Goal: Task Accomplishment & Management: Use online tool/utility

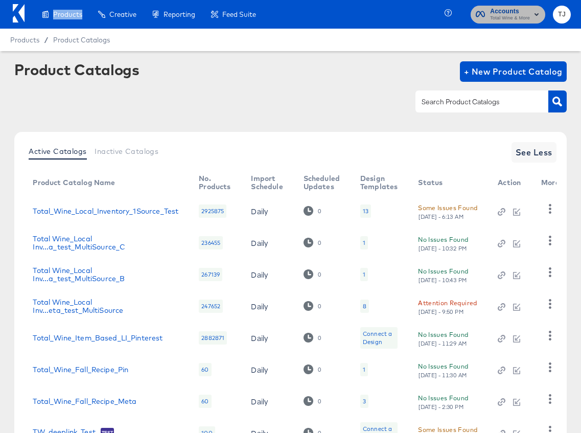
click at [532, 15] on rect "button" at bounding box center [536, 14] width 12 height 12
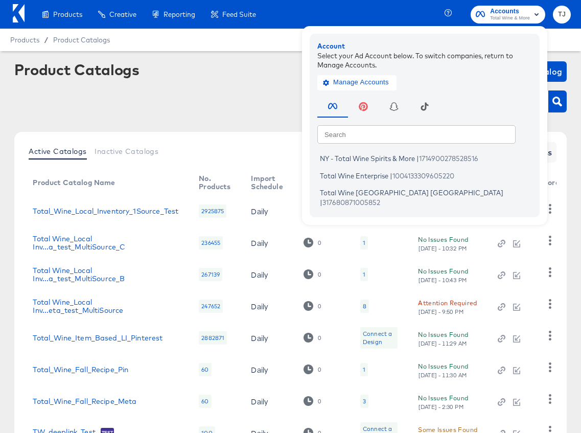
click at [19, 14] on icon at bounding box center [19, 13] width 12 height 18
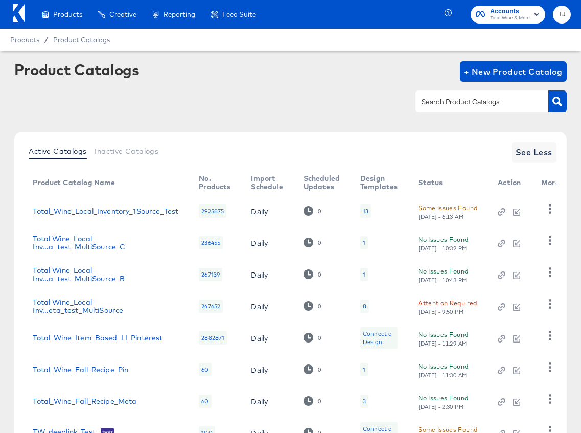
click at [18, 19] on icon at bounding box center [19, 13] width 12 height 18
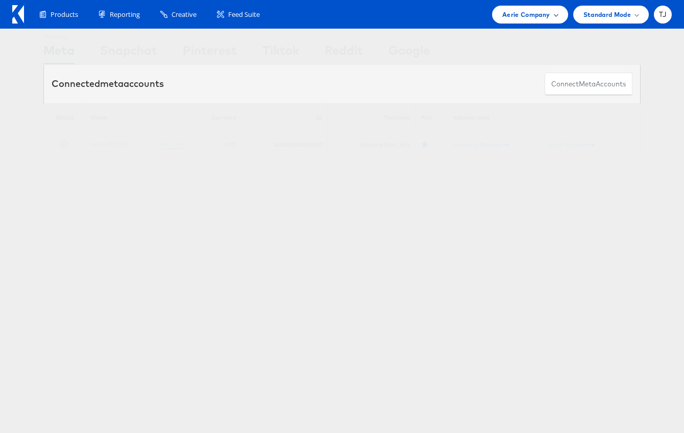
click at [554, 14] on span at bounding box center [556, 14] width 5 height 5
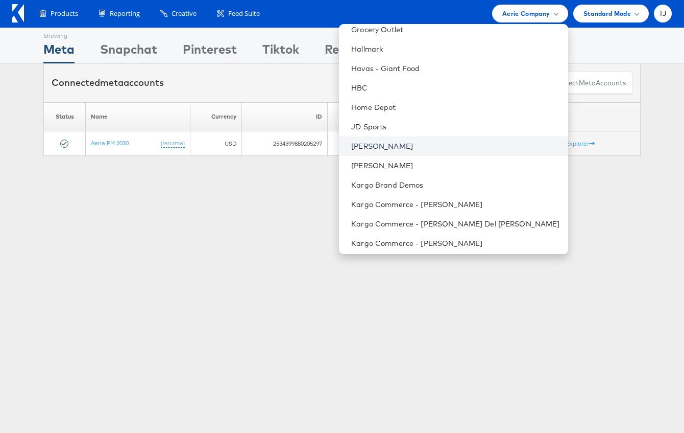
scroll to position [611, 0]
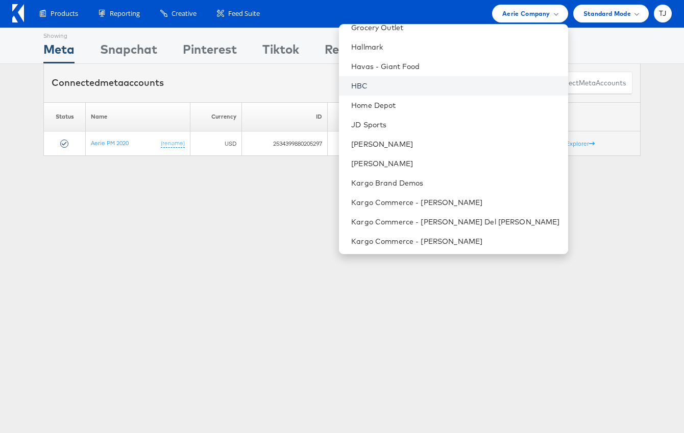
click at [424, 86] on link "HBC" at bounding box center [455, 86] width 208 height 10
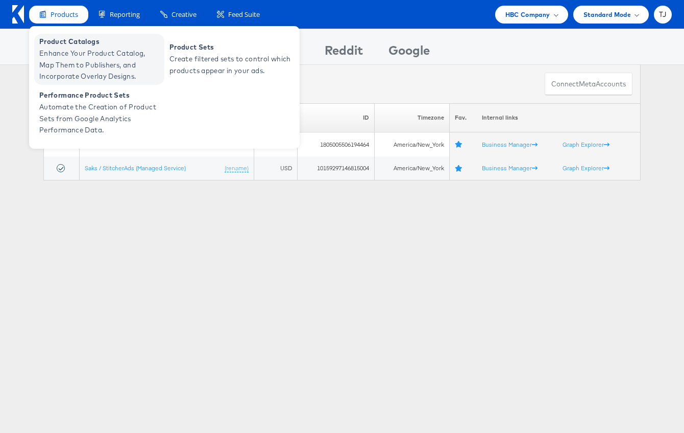
click at [59, 43] on span "Product Catalogs" at bounding box center [100, 42] width 123 height 12
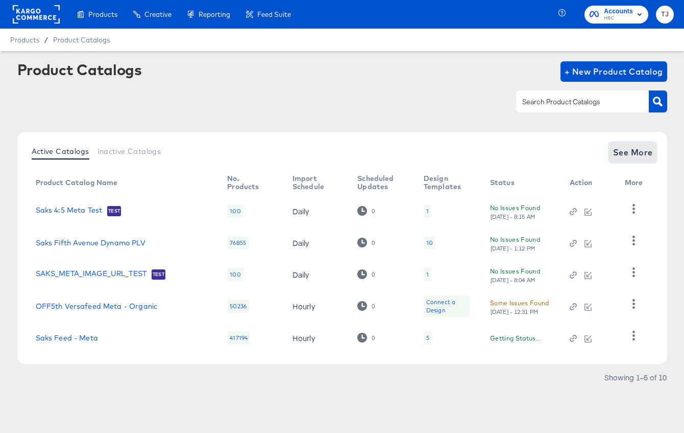
click at [626, 151] on span "See More" at bounding box center [633, 152] width 40 height 14
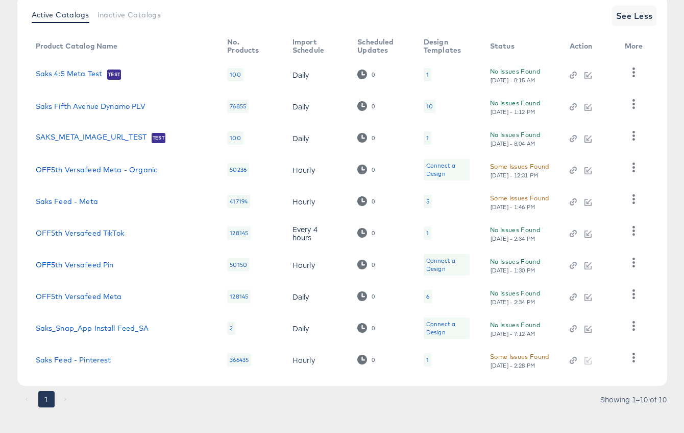
scroll to position [137, 0]
click at [634, 357] on icon "button" at bounding box center [634, 356] width 3 height 10
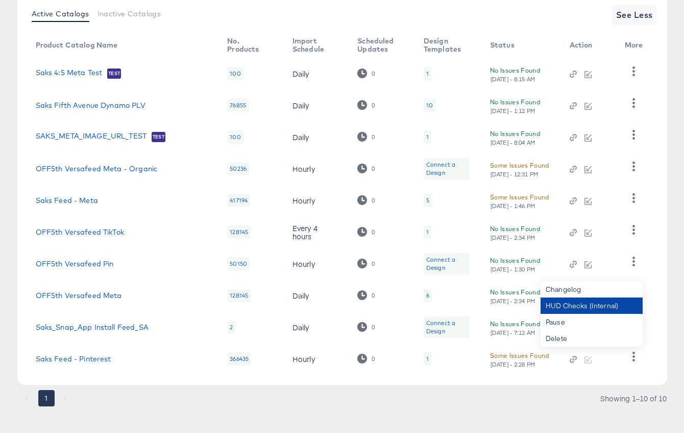
click at [620, 308] on div "HUD Checks (Internal)" at bounding box center [592, 305] width 102 height 16
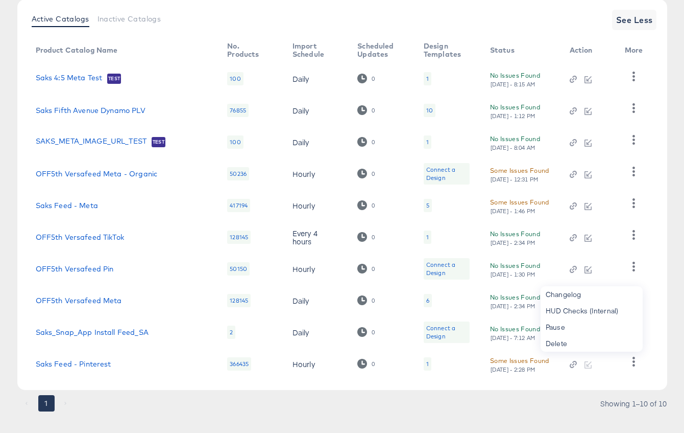
scroll to position [0, 0]
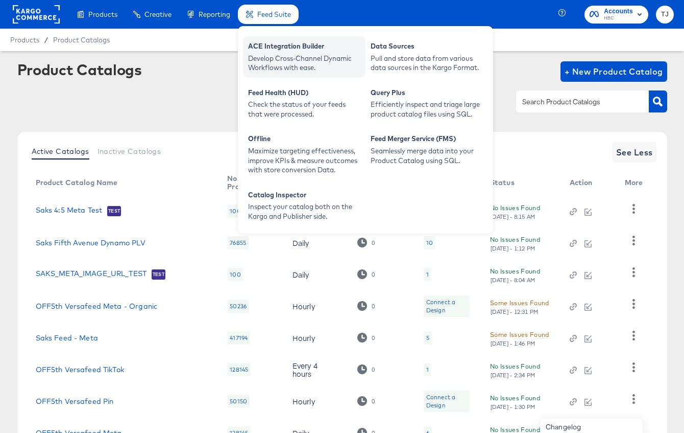
click at [277, 52] on div "ACE Integration Builder" at bounding box center [304, 47] width 112 height 12
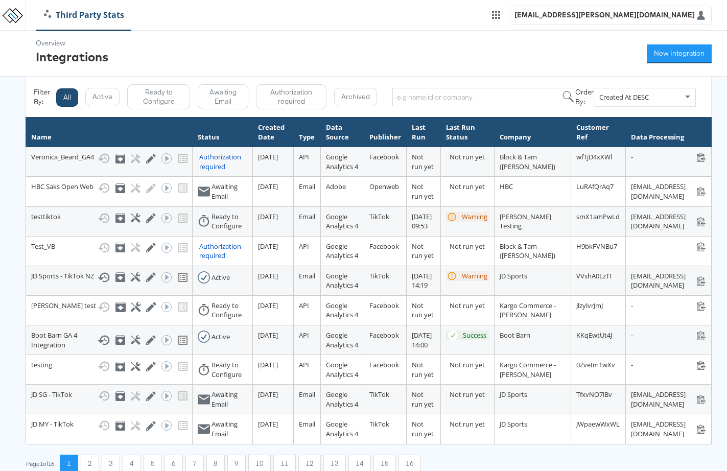
scroll to position [178, 0]
